Goal: Find contact information

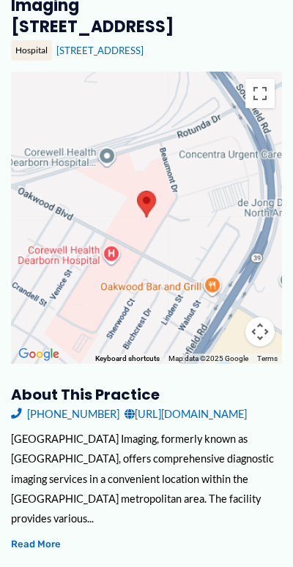
scroll to position [219, 0]
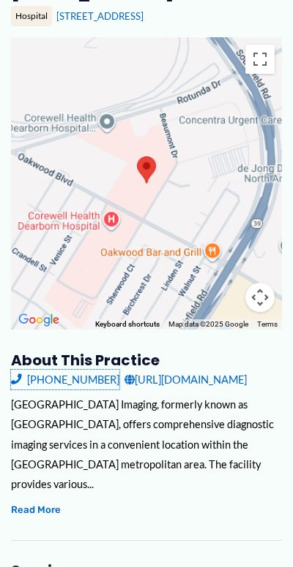
click at [64, 380] on link "[PHONE_NUMBER]" at bounding box center [65, 380] width 108 height 20
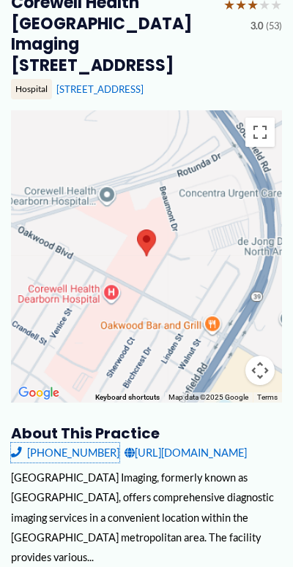
scroll to position [0, 0]
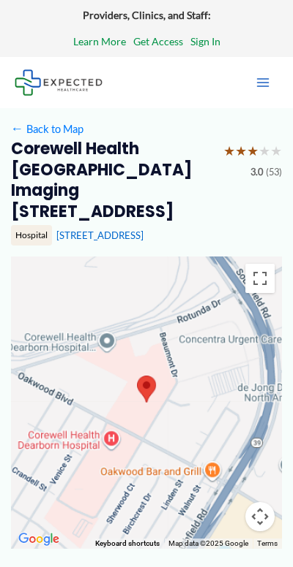
click at [110, 443] on div at bounding box center [146, 403] width 271 height 293
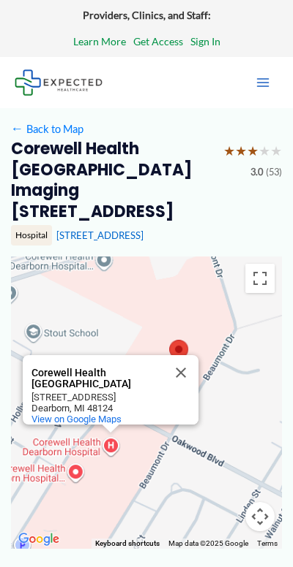
click at [110, 443] on div "Corewell Health [GEOGRAPHIC_DATA] [GEOGRAPHIC_DATA] [STREET_ADDRESS] View on Go…" at bounding box center [146, 403] width 271 height 293
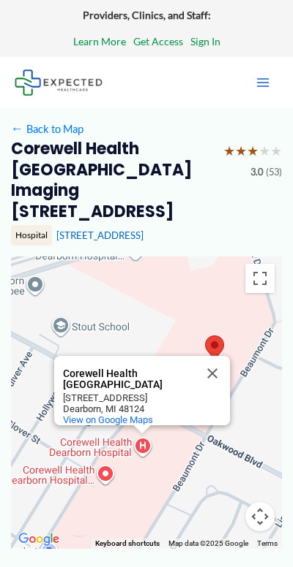
click at [218, 369] on button "Close" at bounding box center [212, 373] width 35 height 35
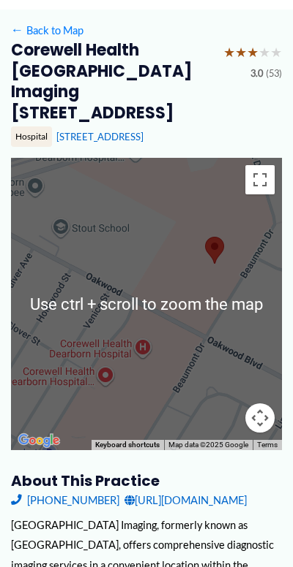
scroll to position [73, 0]
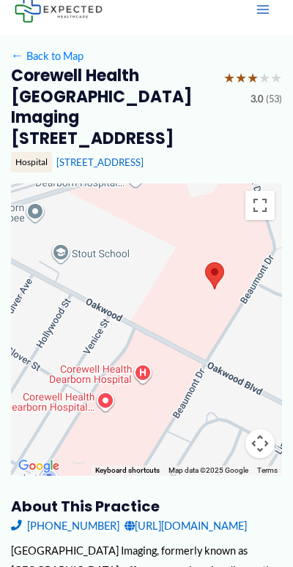
click at [130, 382] on div at bounding box center [146, 330] width 271 height 293
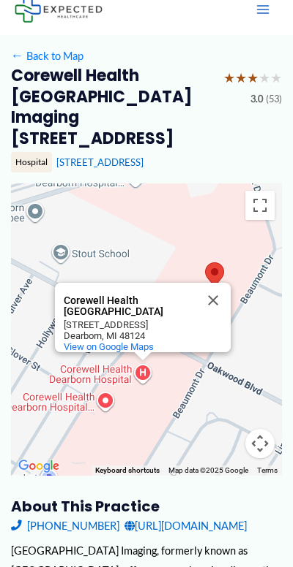
click at [116, 390] on div "Corewell Health [GEOGRAPHIC_DATA] [GEOGRAPHIC_DATA] [STREET_ADDRESS] View on Go…" at bounding box center [146, 330] width 271 height 293
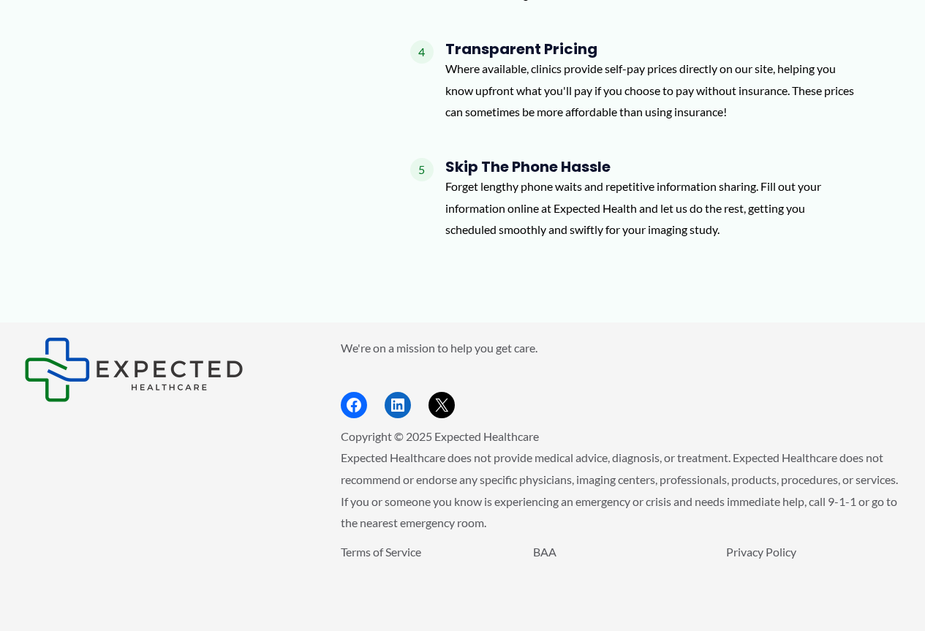
scroll to position [1520, 0]
